Goal: Check status: Check status

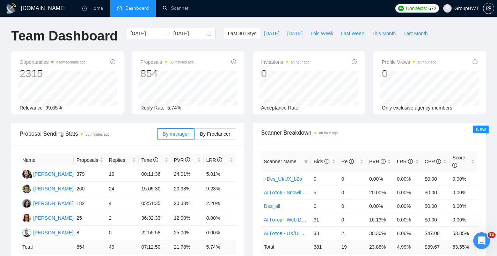
click at [289, 33] on span "[DATE]" at bounding box center [294, 34] width 15 height 8
type input "[DATE]"
type input "2025-09-29"
